Goal: Register for event/course

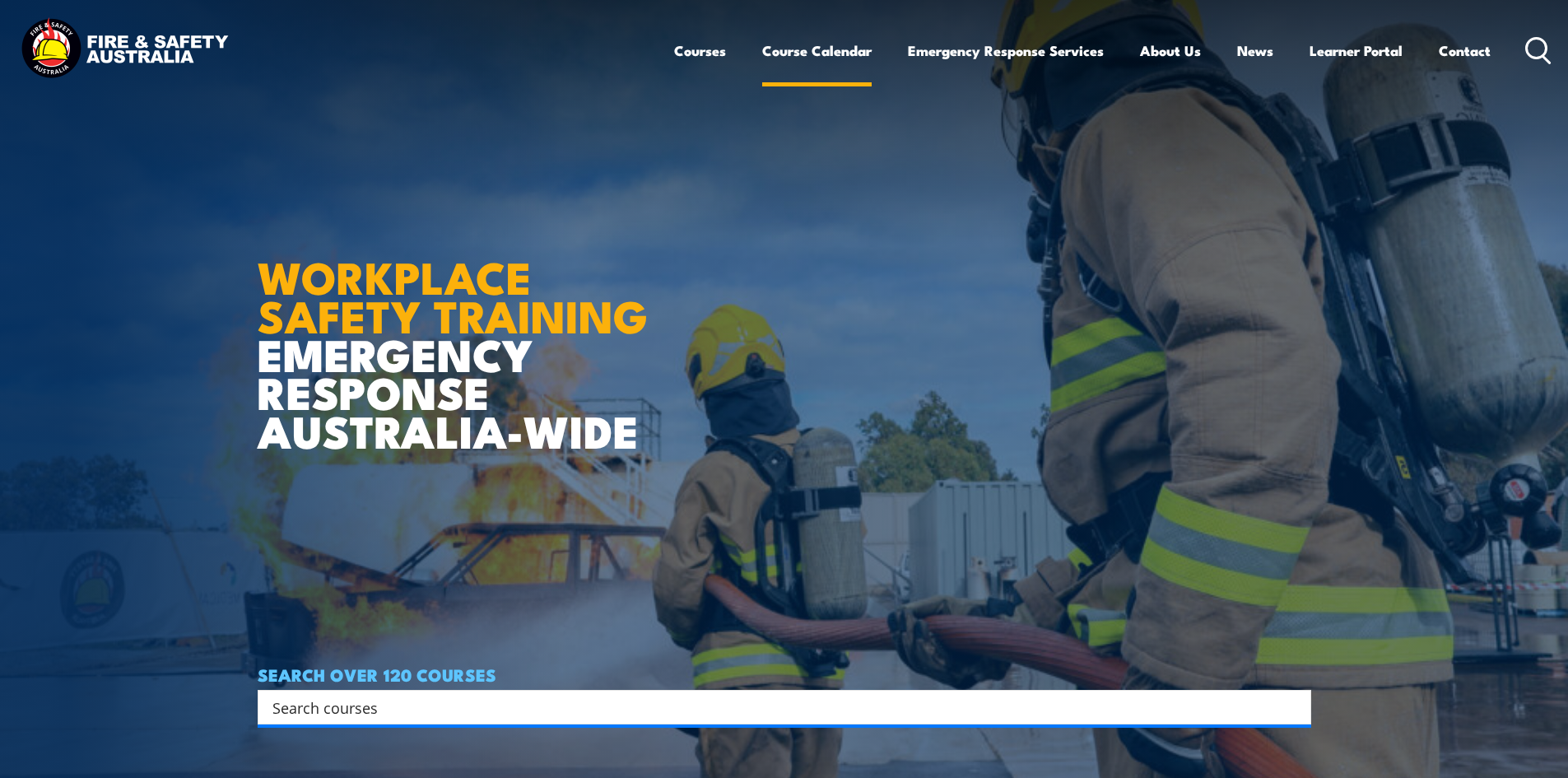
click at [795, 54] on link "Course Calendar" at bounding box center [816, 50] width 110 height 43
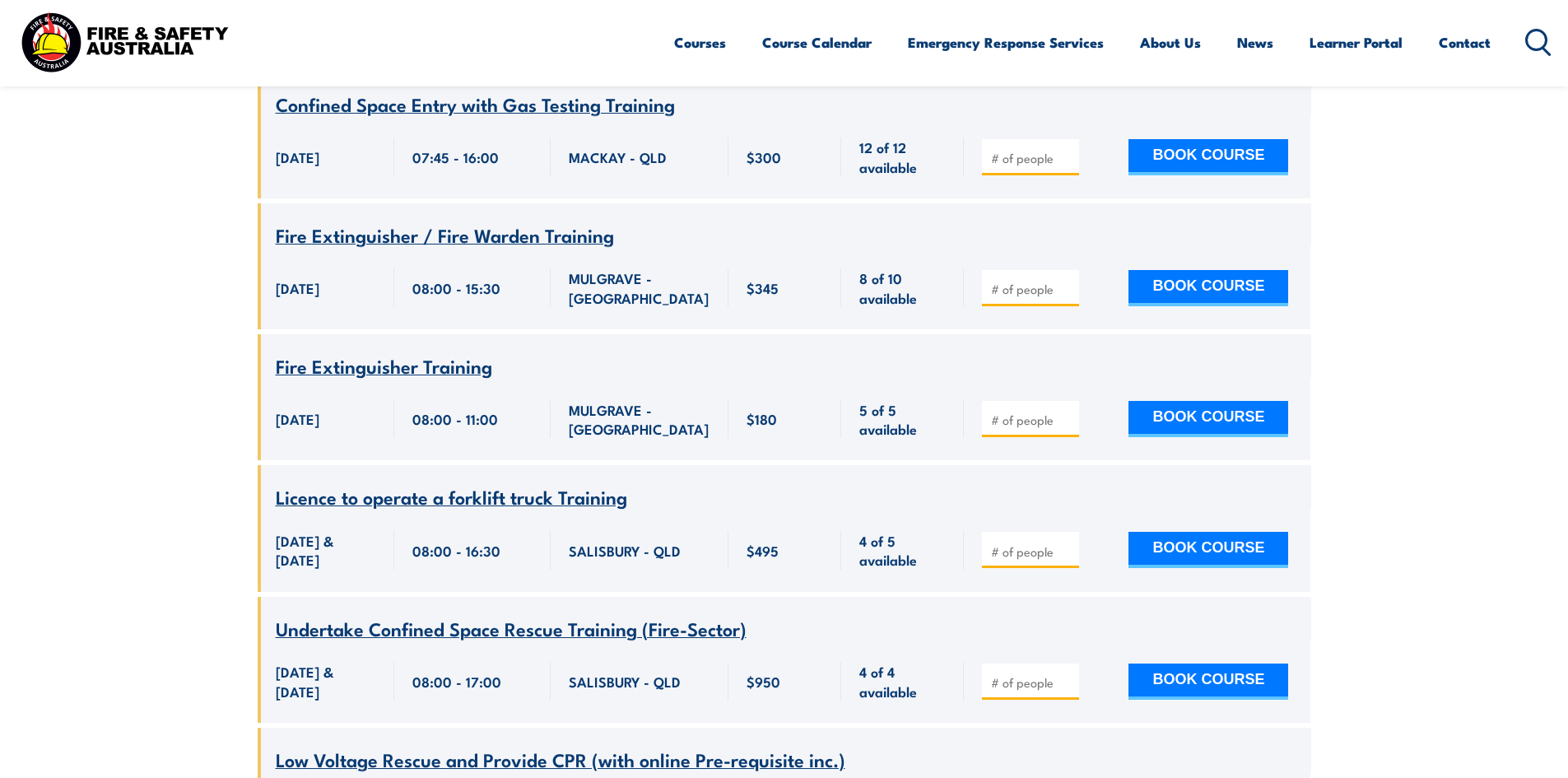
scroll to position [14410, 0]
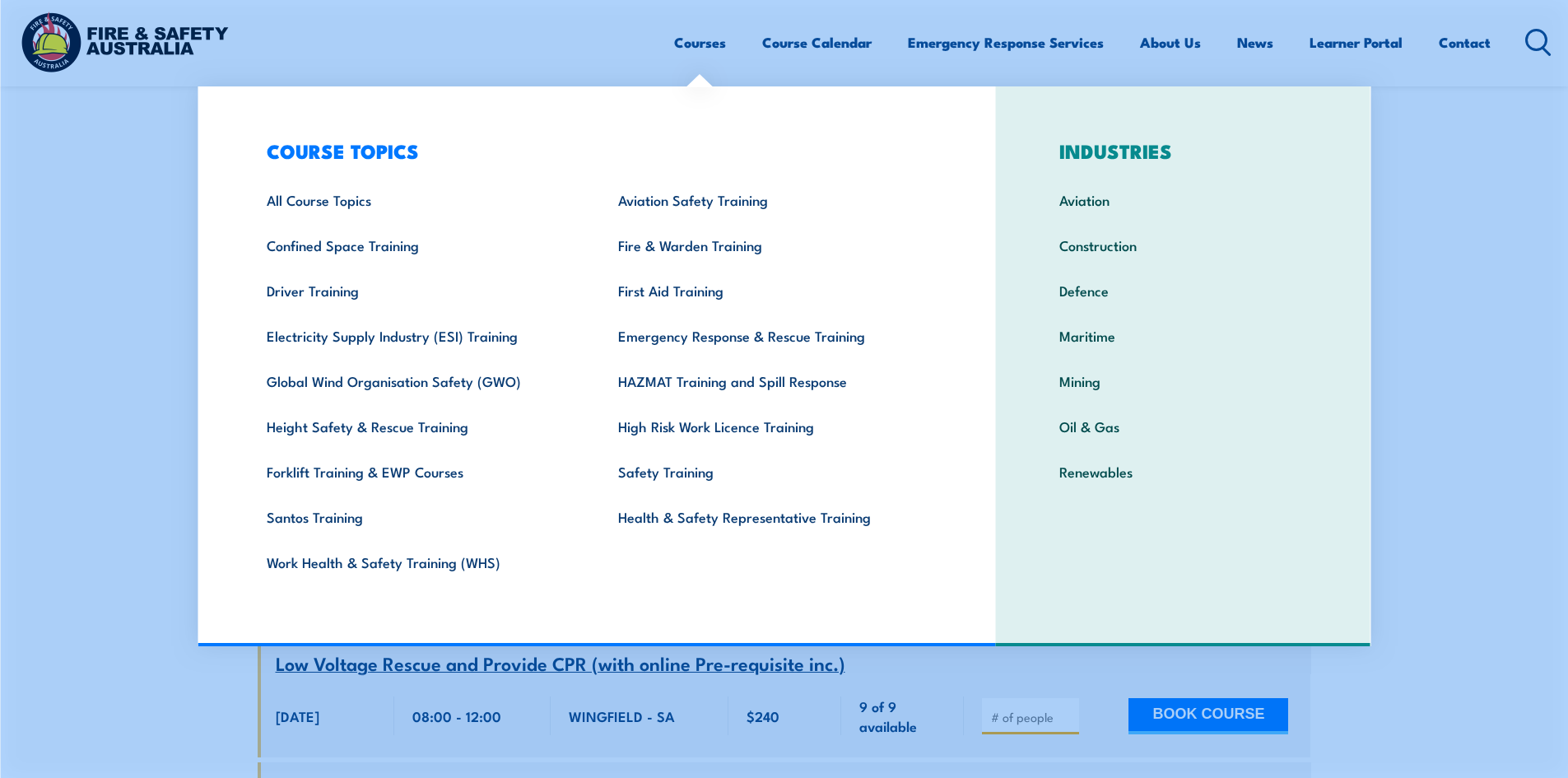
click at [679, 49] on link "Courses" at bounding box center [700, 41] width 52 height 43
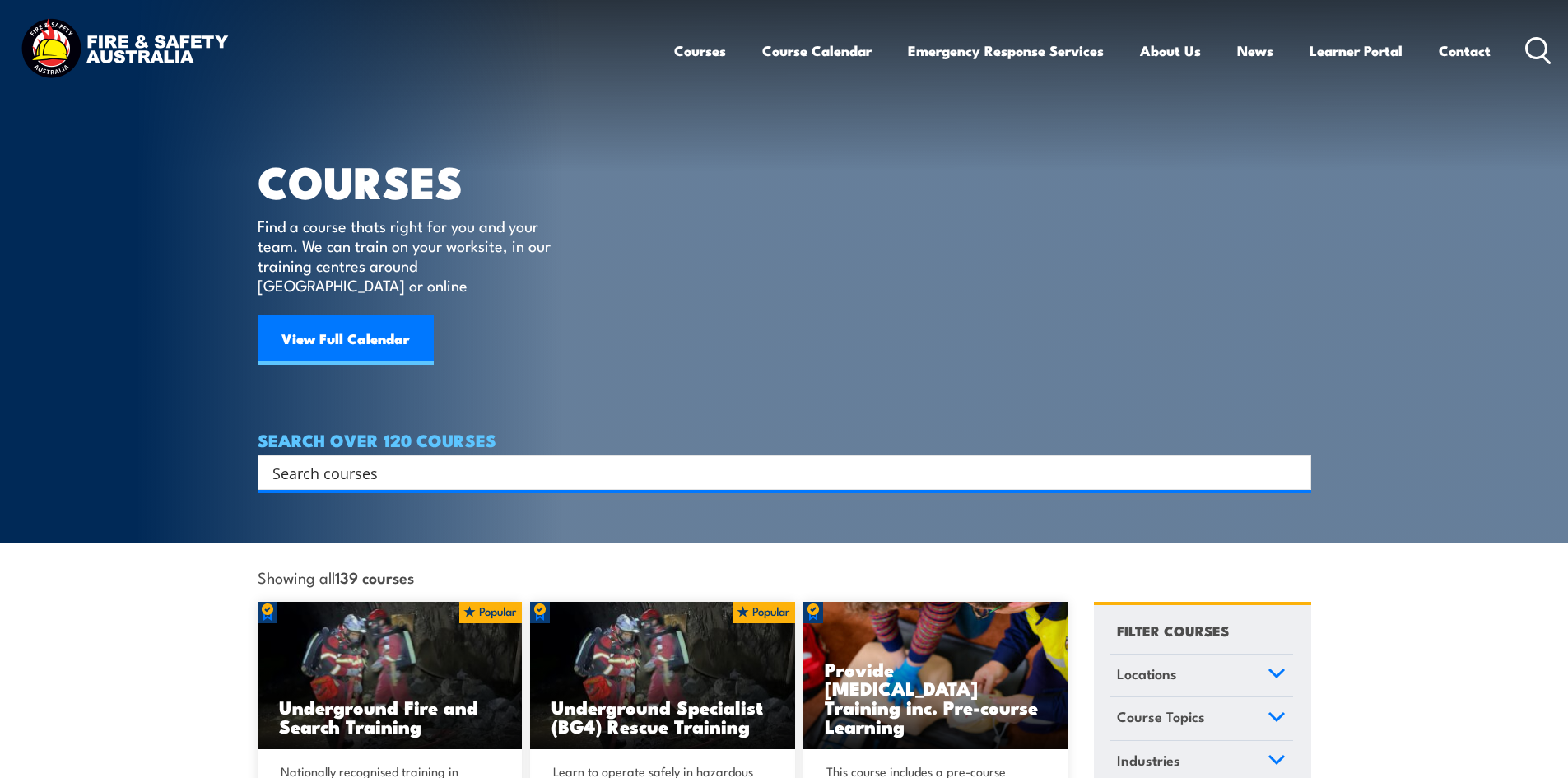
click at [446, 463] on input "Search input" at bounding box center [774, 472] width 1002 height 25
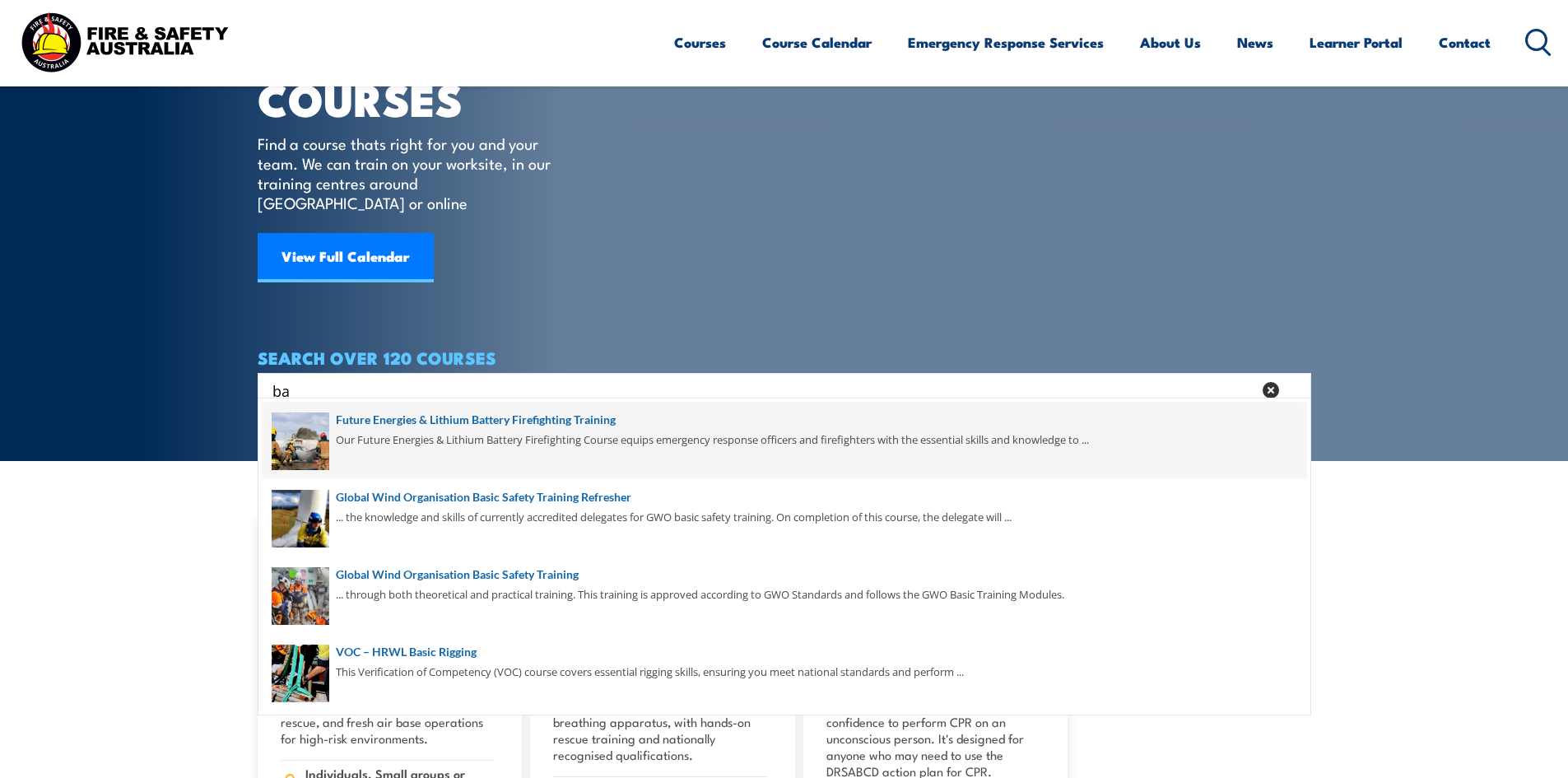
scroll to position [165, 0]
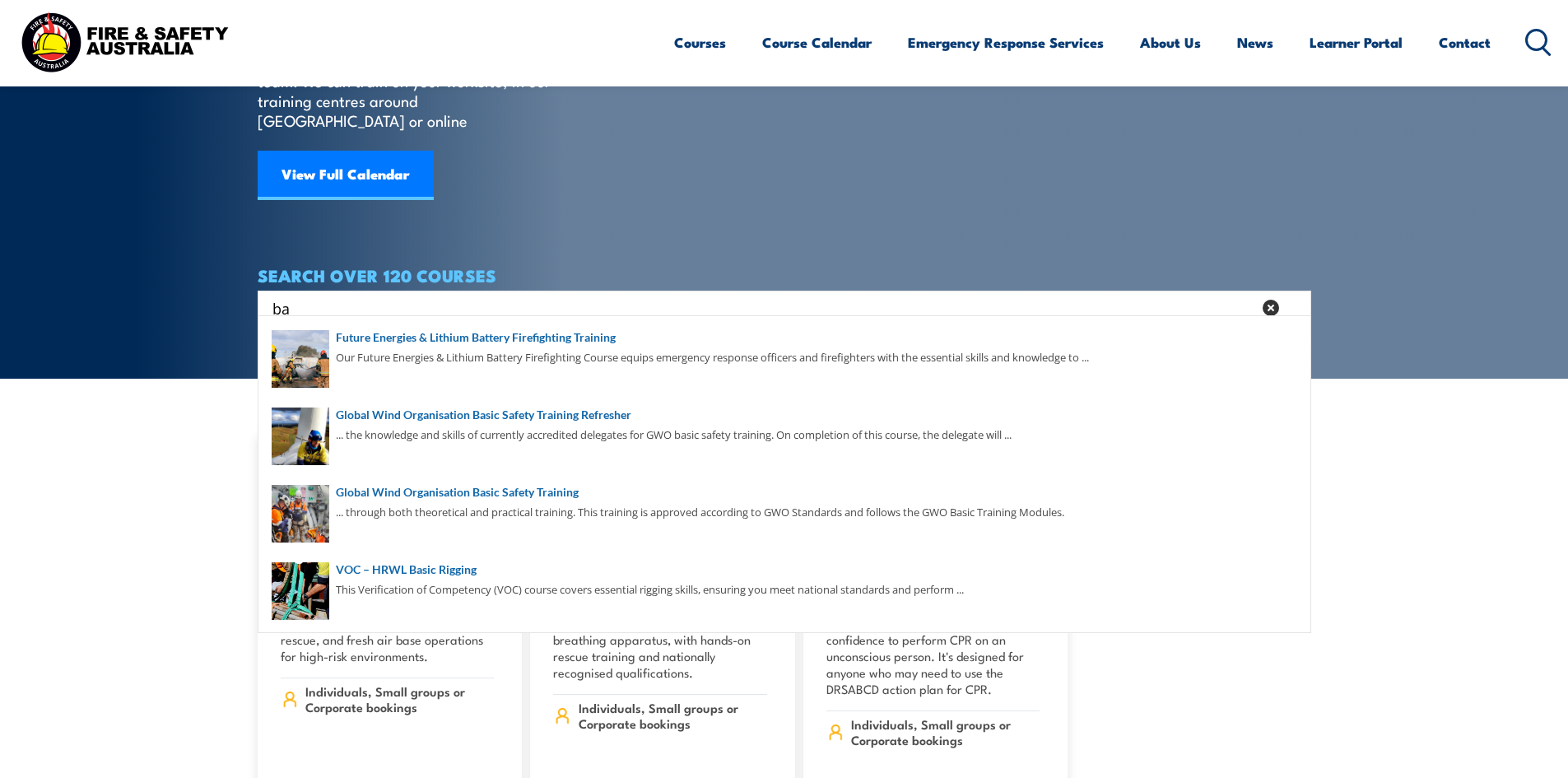
click at [312, 296] on input "ba" at bounding box center [762, 308] width 979 height 25
type input "b"
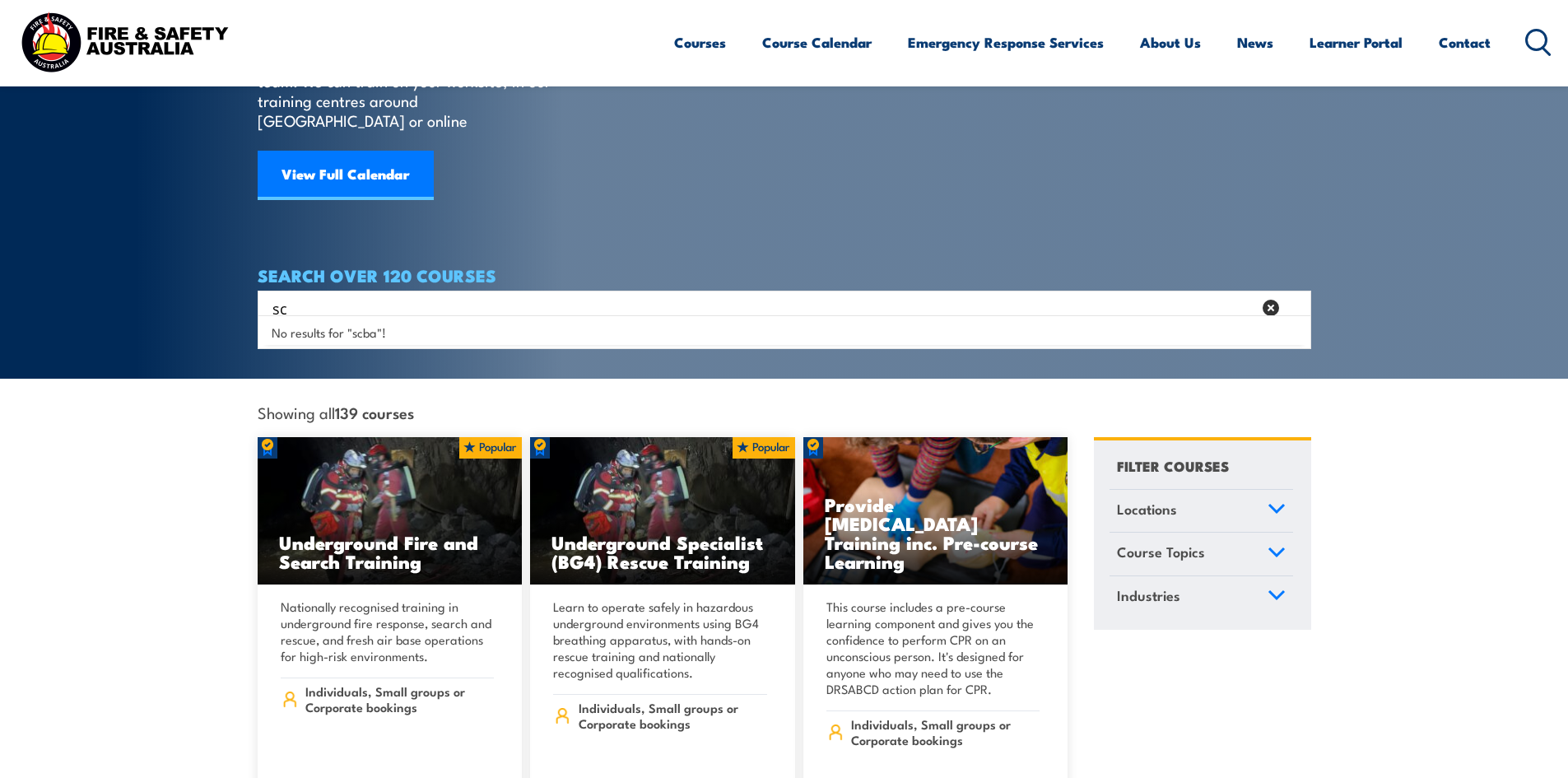
type input "s"
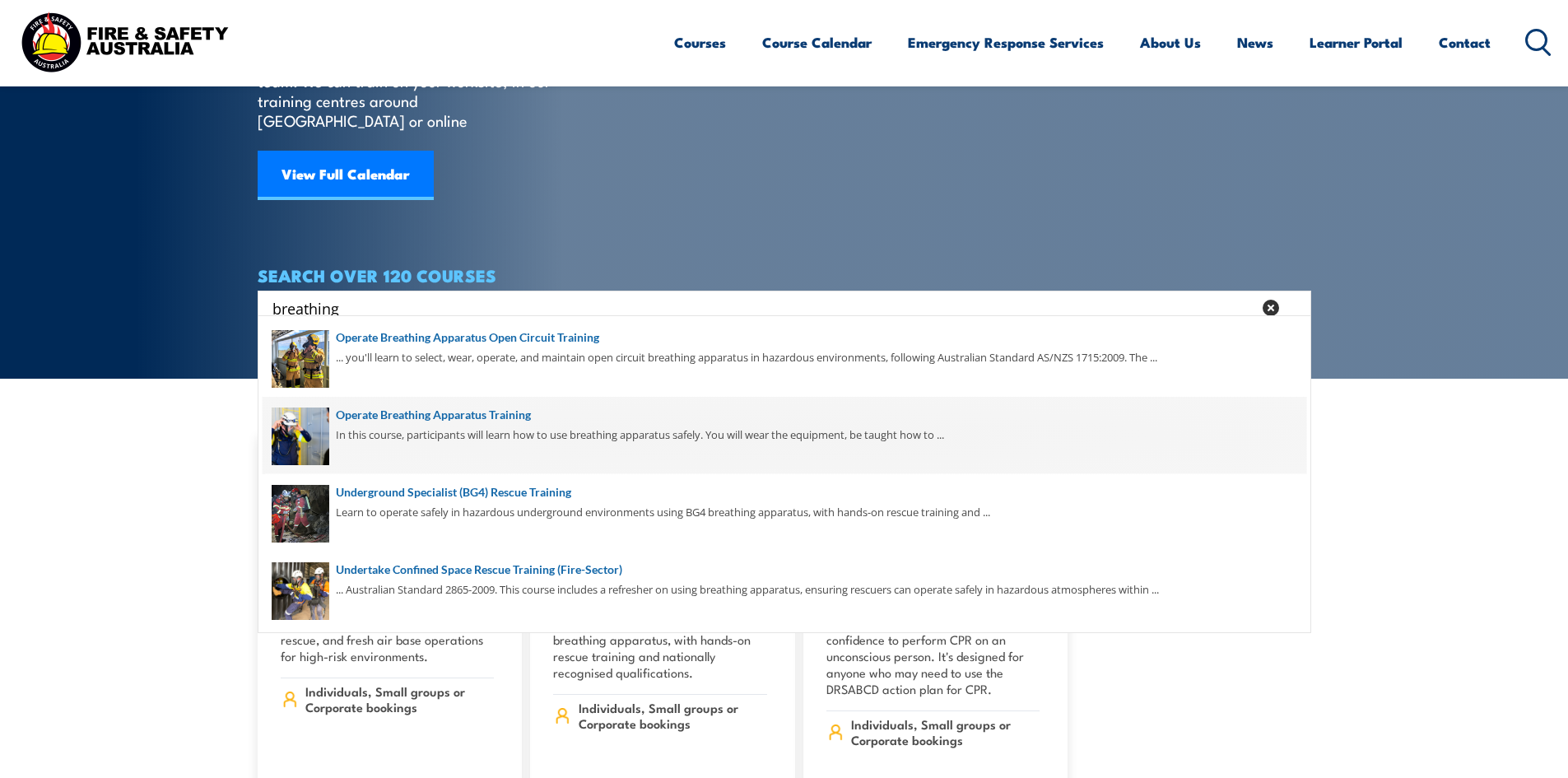
type input "breathing"
click at [404, 413] on span at bounding box center [784, 436] width 1044 height 77
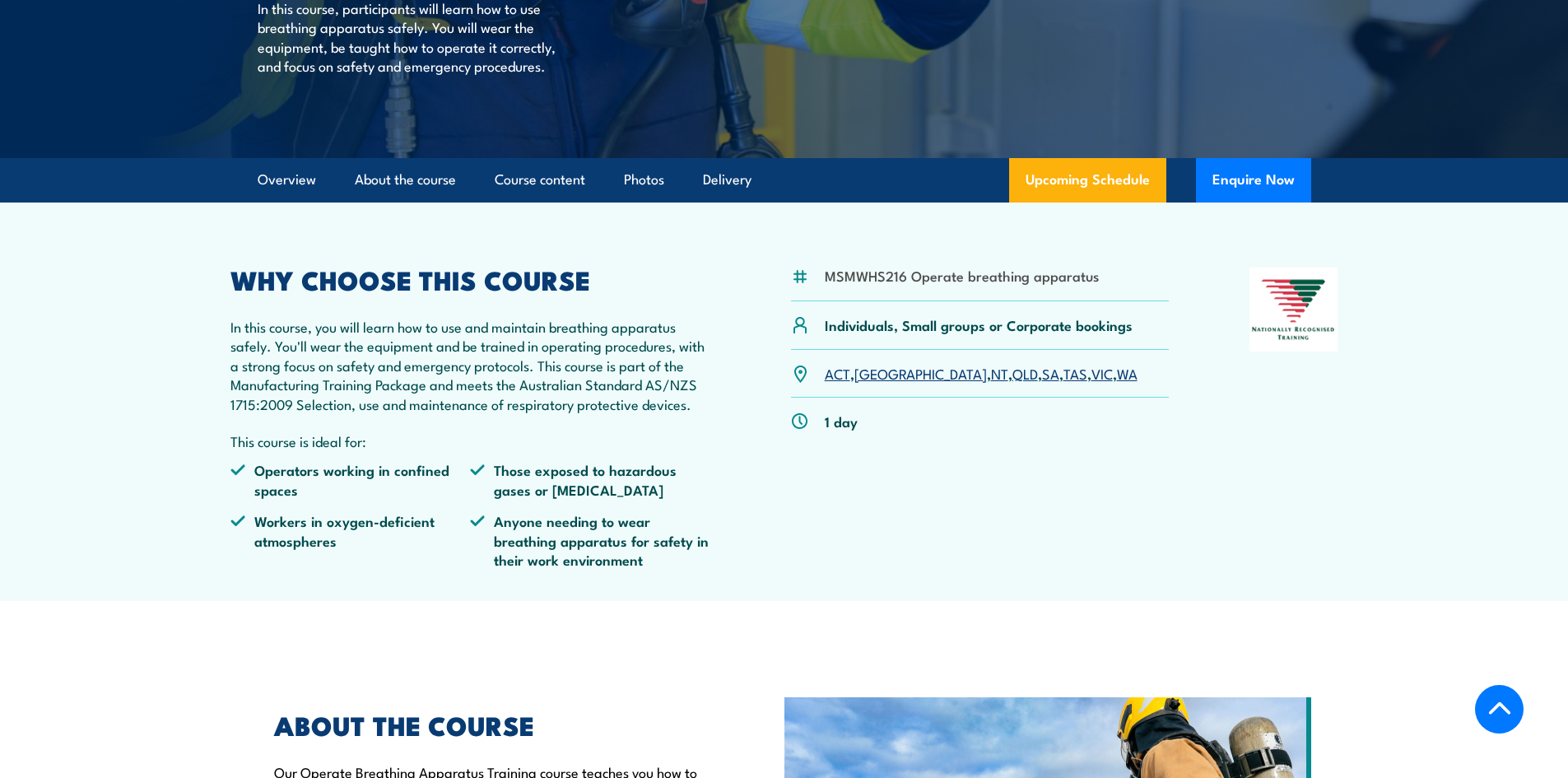
scroll to position [329, 0]
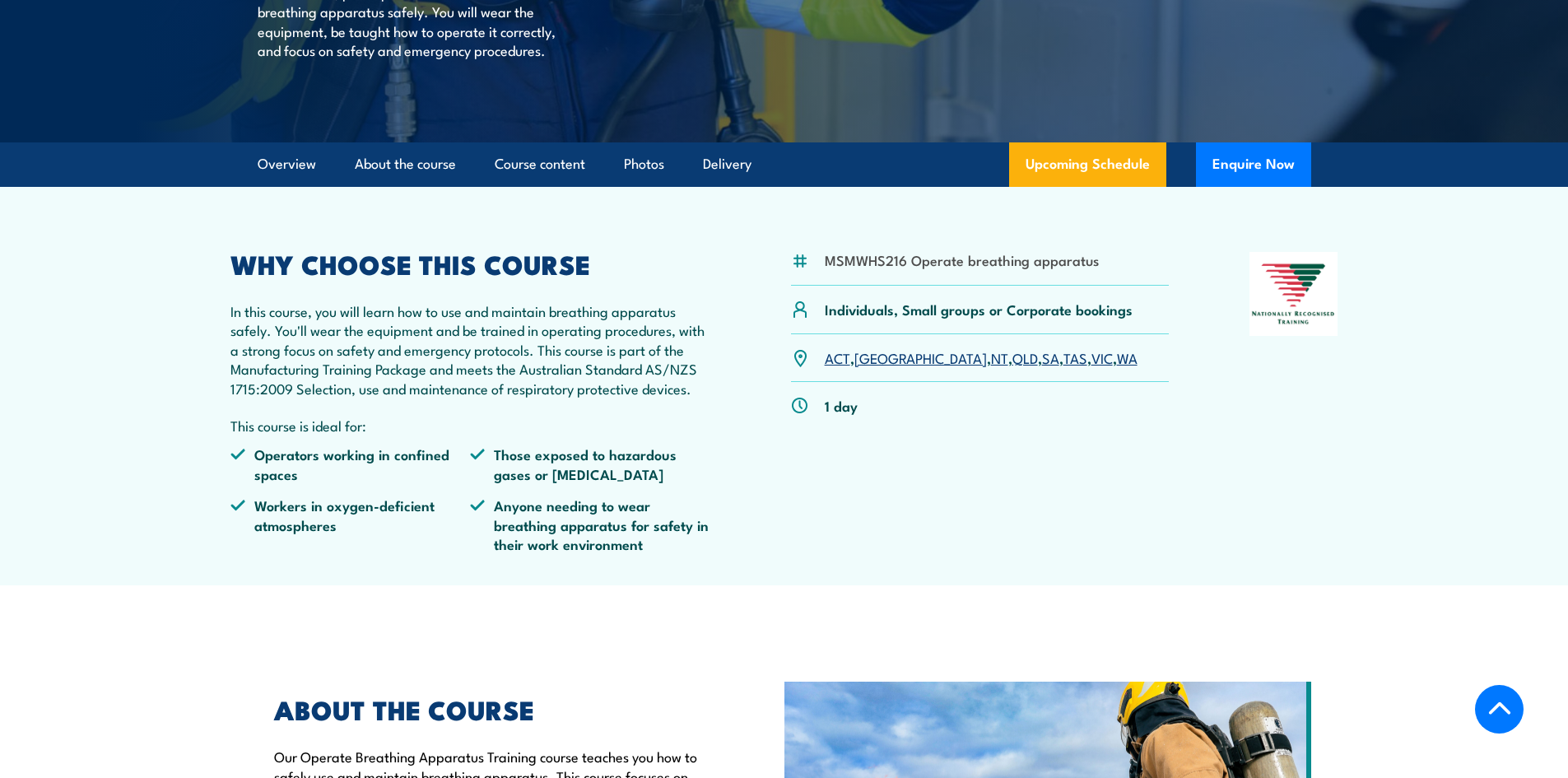
click at [1091, 367] on link "VIC" at bounding box center [1101, 357] width 21 height 19
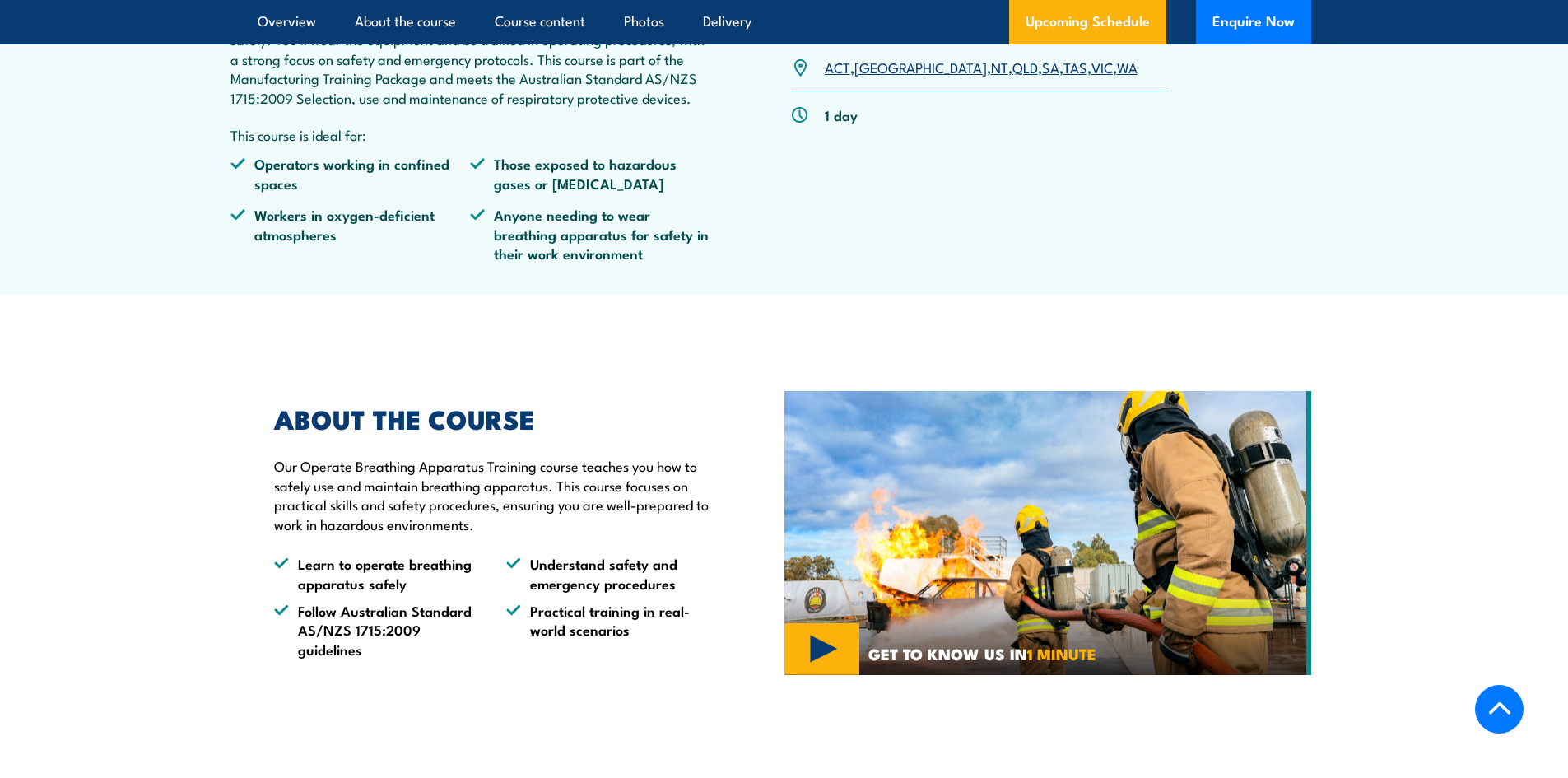
scroll to position [281, 0]
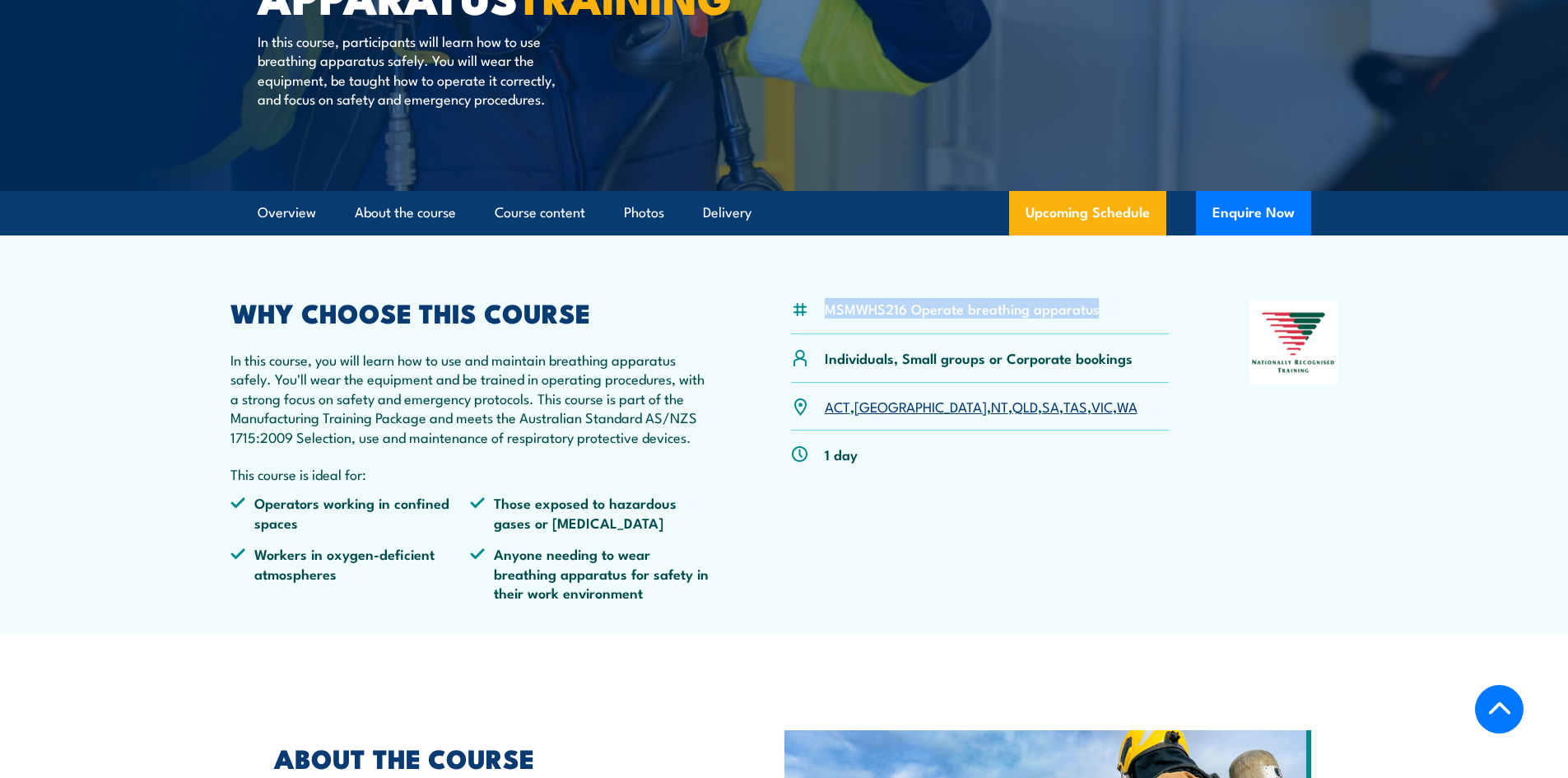
drag, startPoint x: 1101, startPoint y: 325, endPoint x: 826, endPoint y: 343, distance: 275.6
click at [826, 335] on div "MSMWHS216 Operate breathing apparatus" at bounding box center [979, 317] width 379 height 34
copy li "MSMWHS216 Operate breathing apparatus"
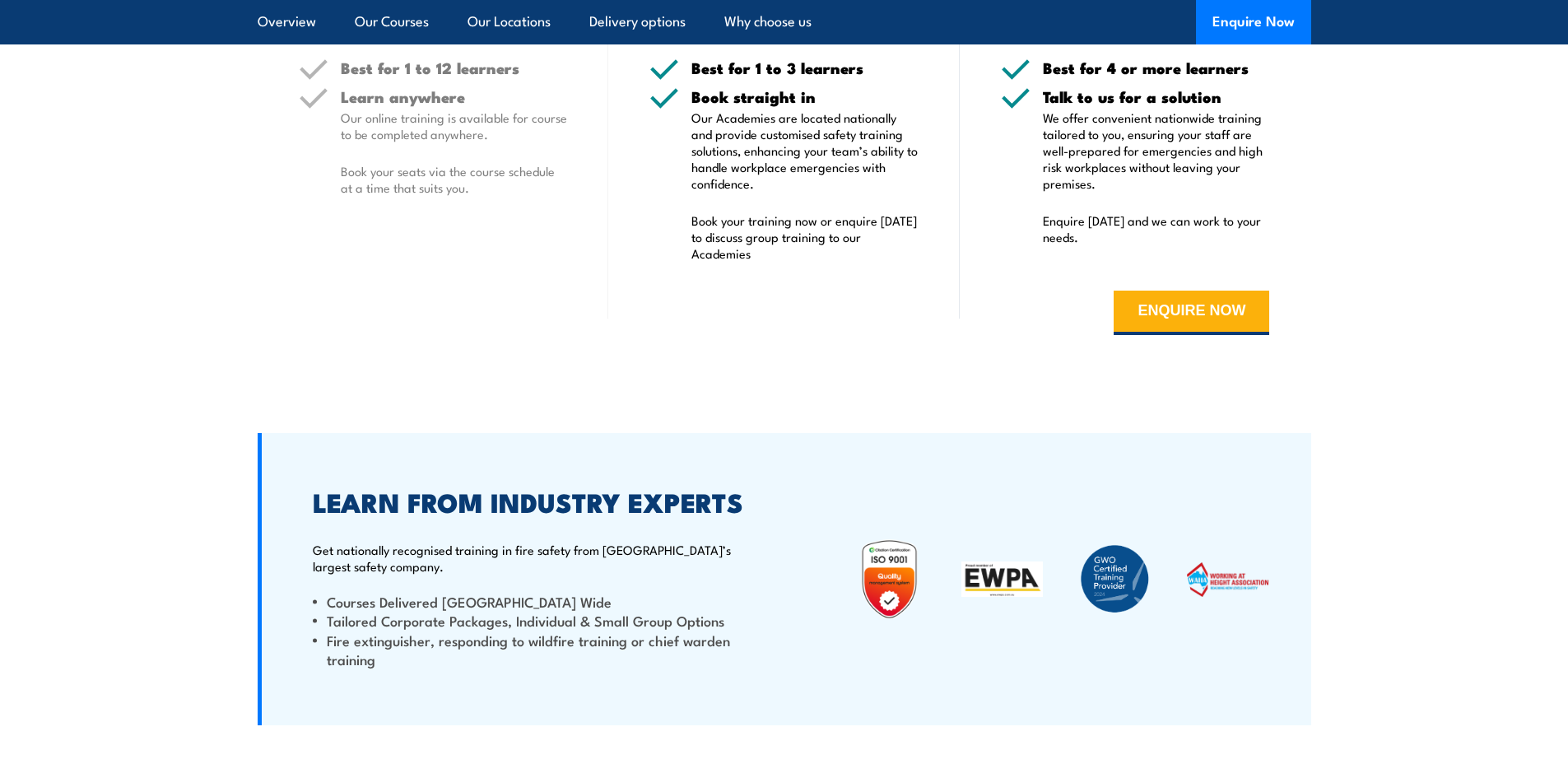
scroll to position [2882, 0]
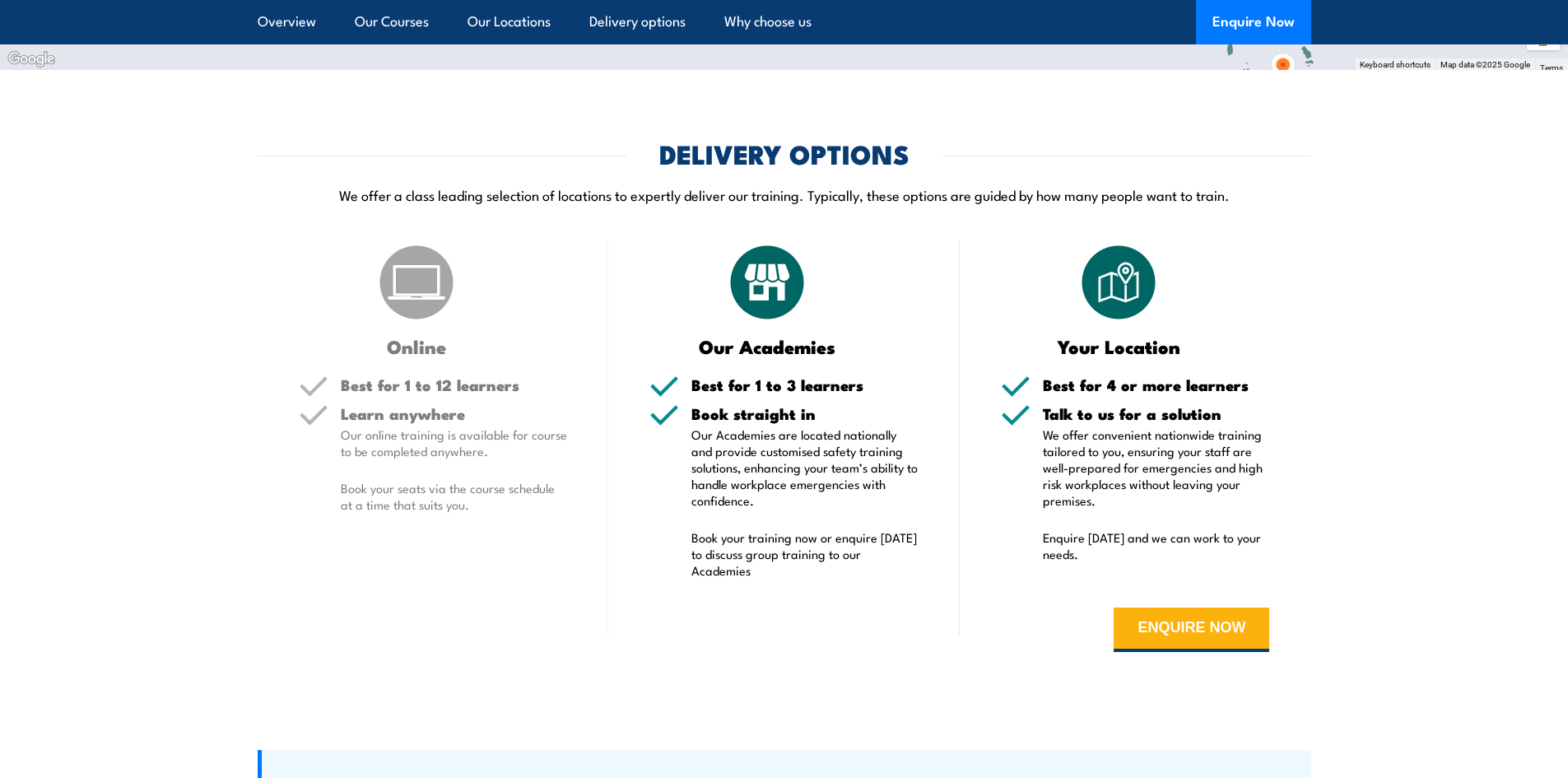
click at [345, 621] on div "Online Best for 1 to 12 learners Learn anywhere Our online training is availabl…" at bounding box center [433, 459] width 351 height 436
